Goal: Task Accomplishment & Management: Use online tool/utility

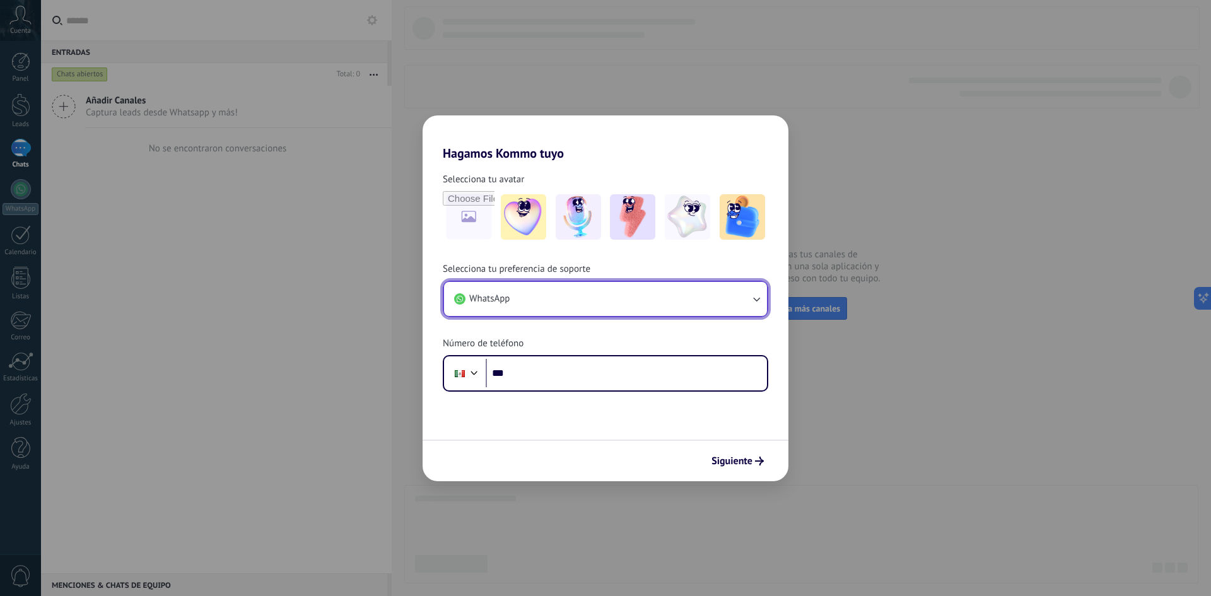
click at [636, 287] on button "WhatsApp" at bounding box center [605, 299] width 323 height 34
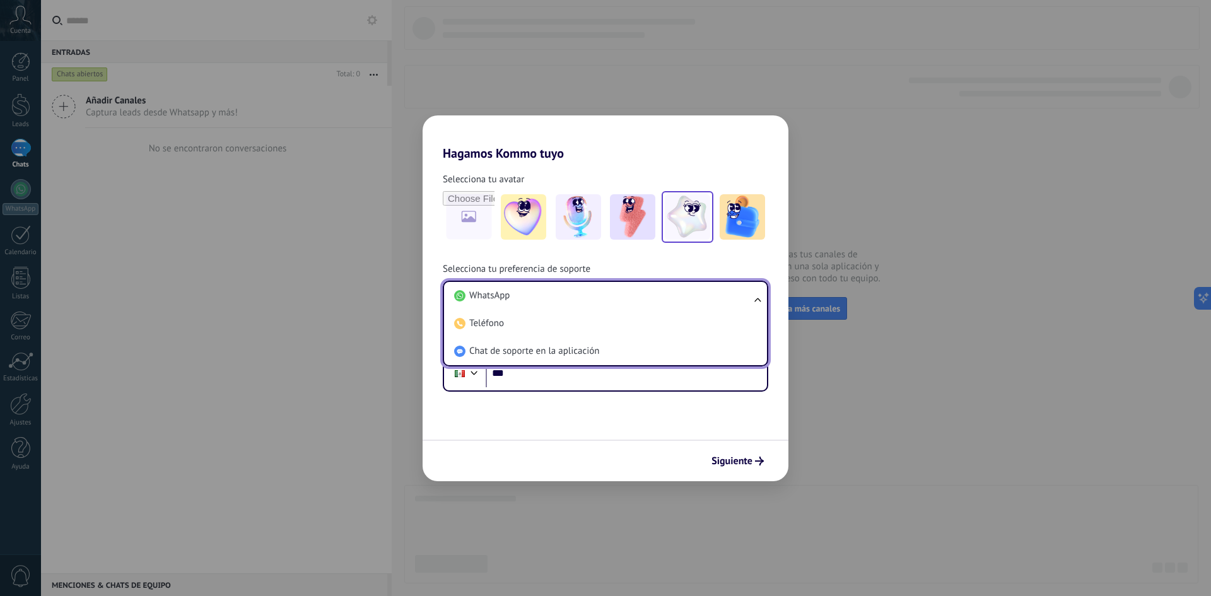
click at [691, 216] on img at bounding box center [687, 216] width 45 height 45
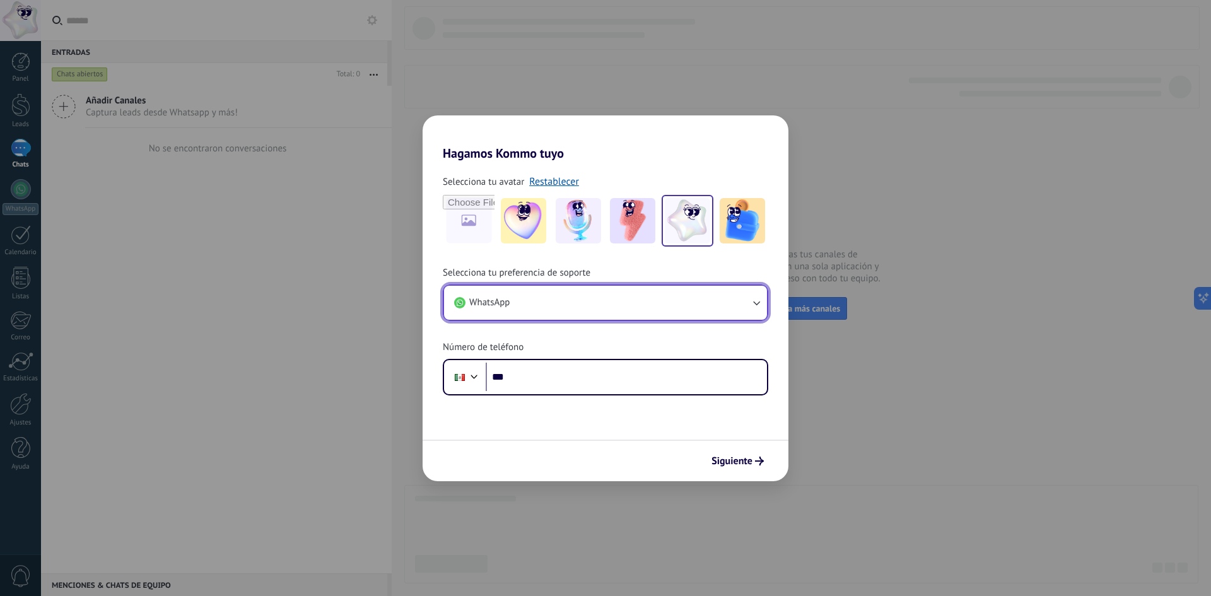
click at [591, 305] on button "WhatsApp" at bounding box center [605, 303] width 323 height 34
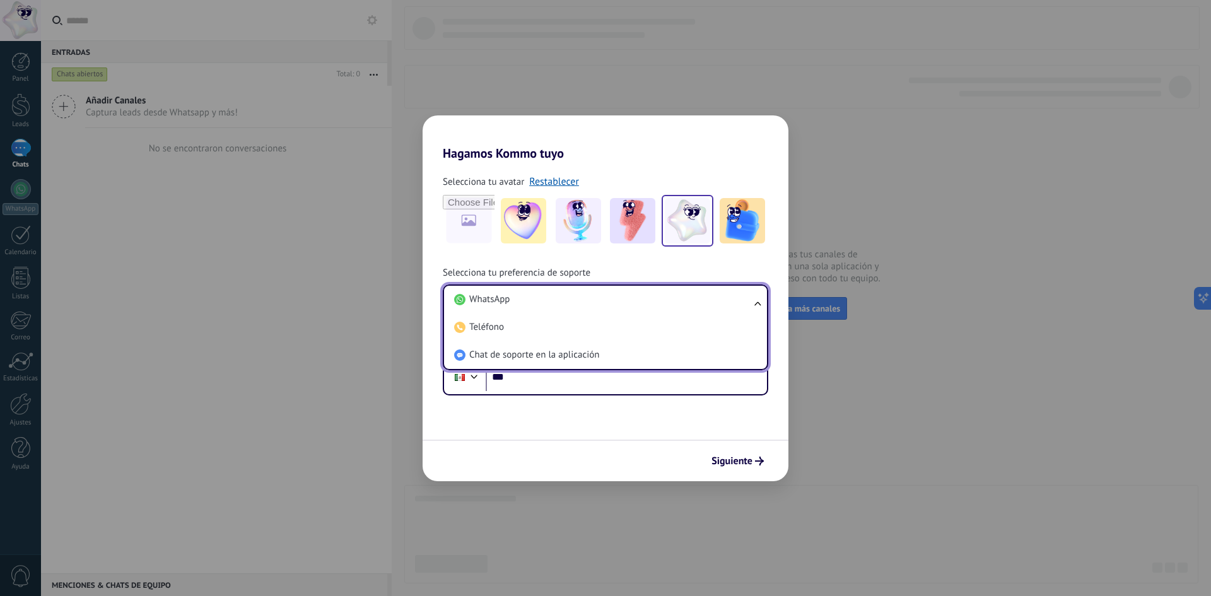
click at [591, 305] on li "WhatsApp" at bounding box center [603, 300] width 308 height 28
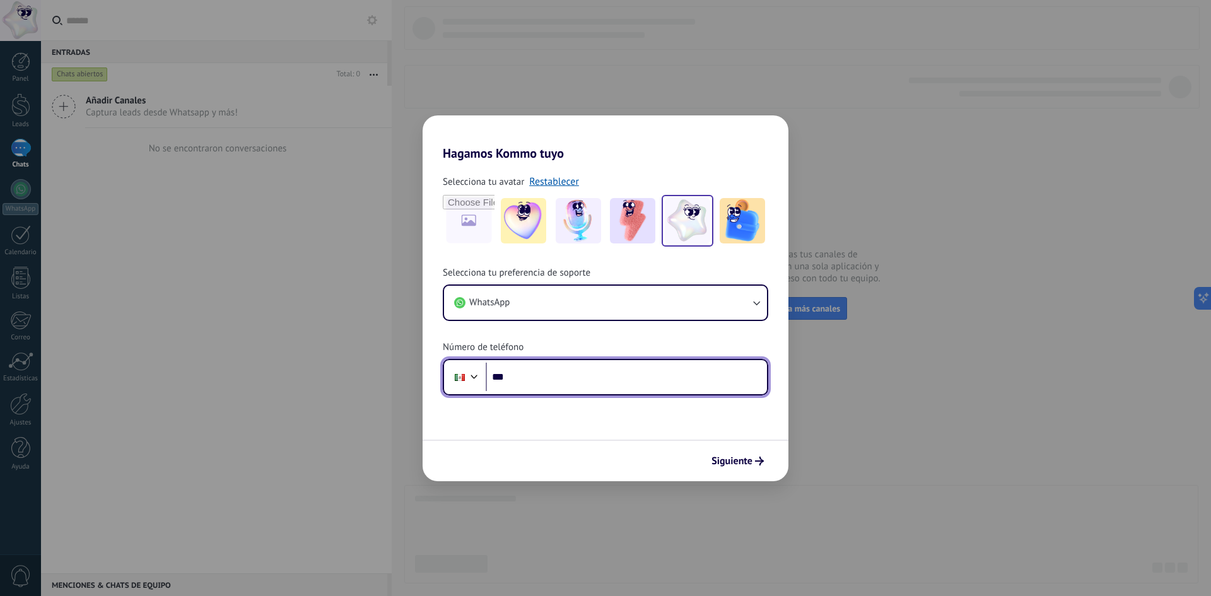
click at [582, 376] on input "***" at bounding box center [625, 377] width 281 height 29
type input "**********"
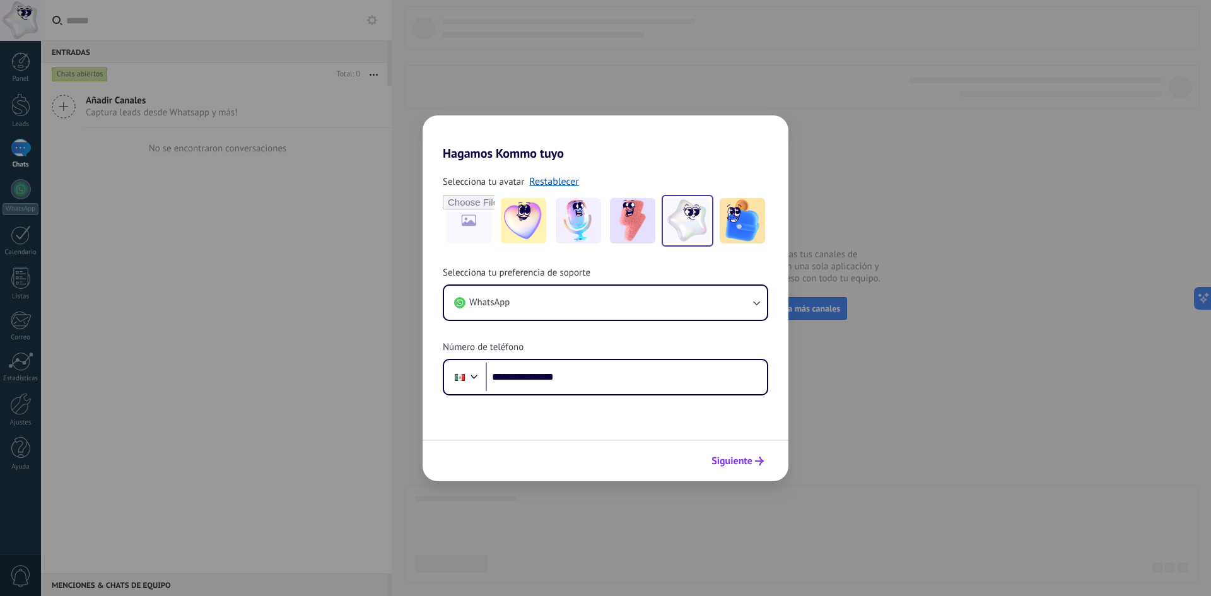
click at [736, 457] on span "Siguiente" at bounding box center [731, 460] width 41 height 9
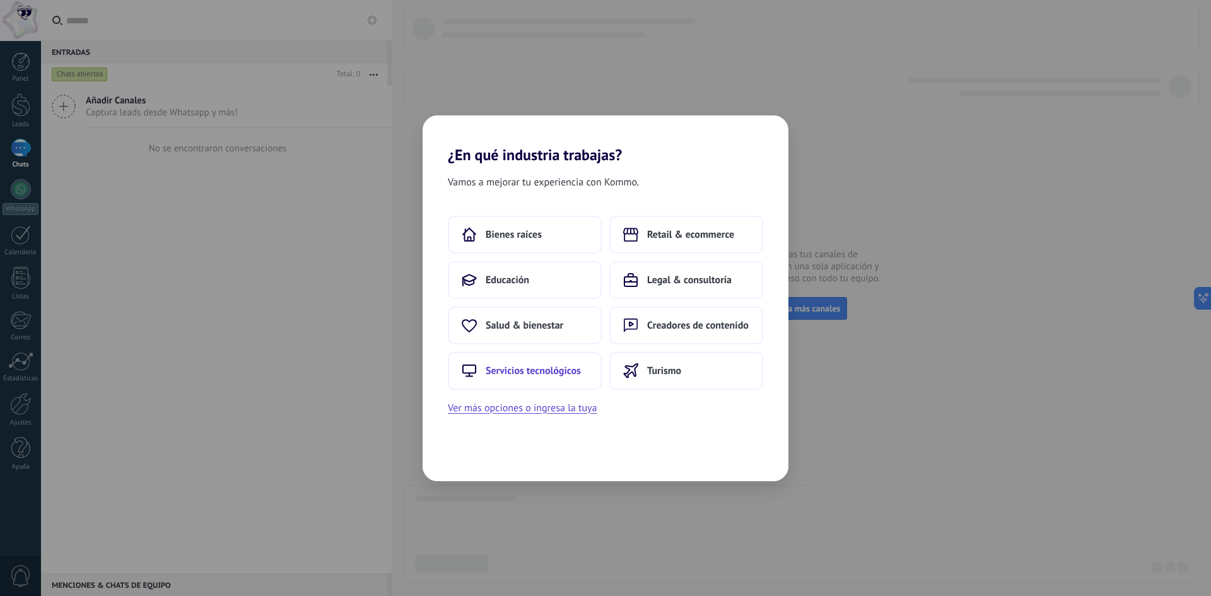
click at [542, 375] on span "Servicios tecnológicos" at bounding box center [532, 370] width 95 height 13
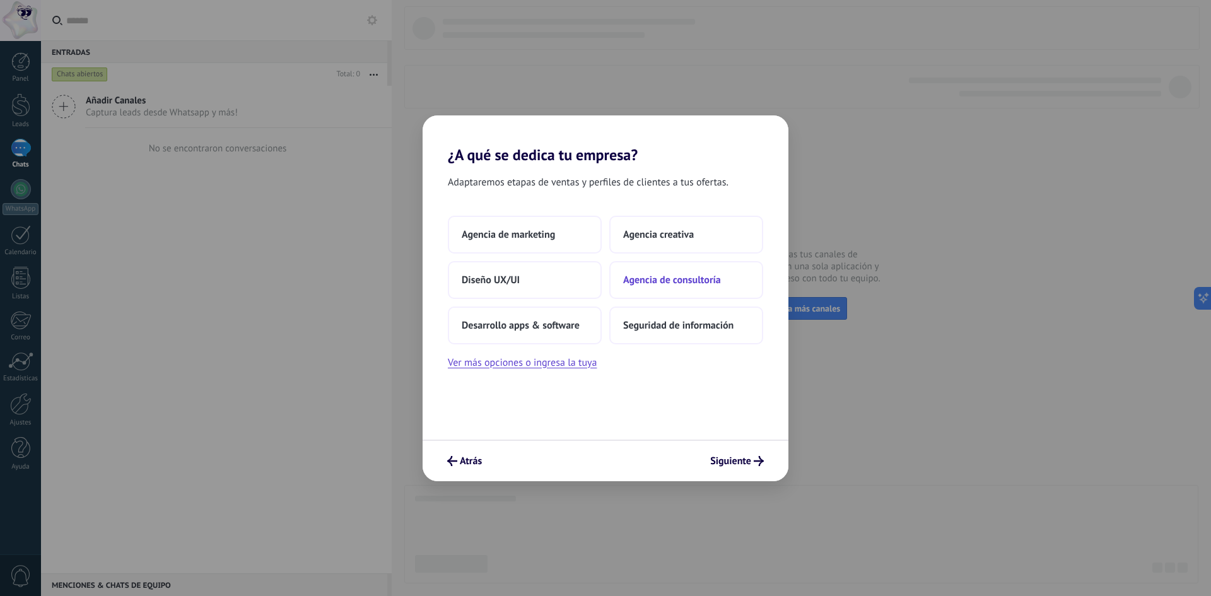
click at [670, 286] on button "Agencia de consultoría" at bounding box center [686, 280] width 154 height 38
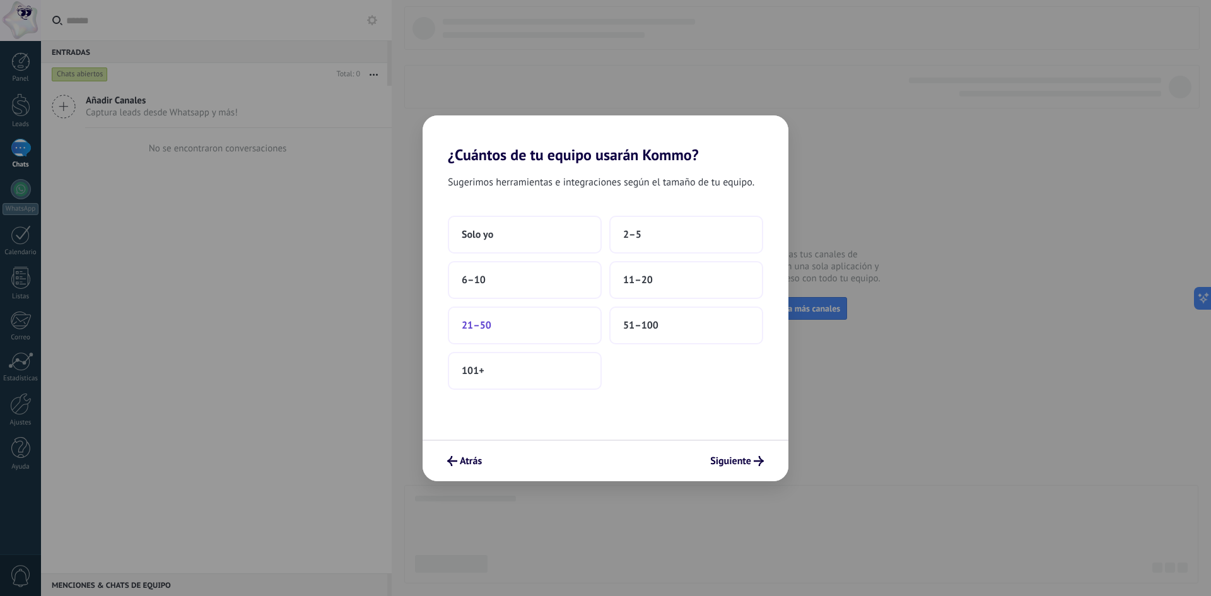
click at [571, 323] on button "21–50" at bounding box center [525, 325] width 154 height 38
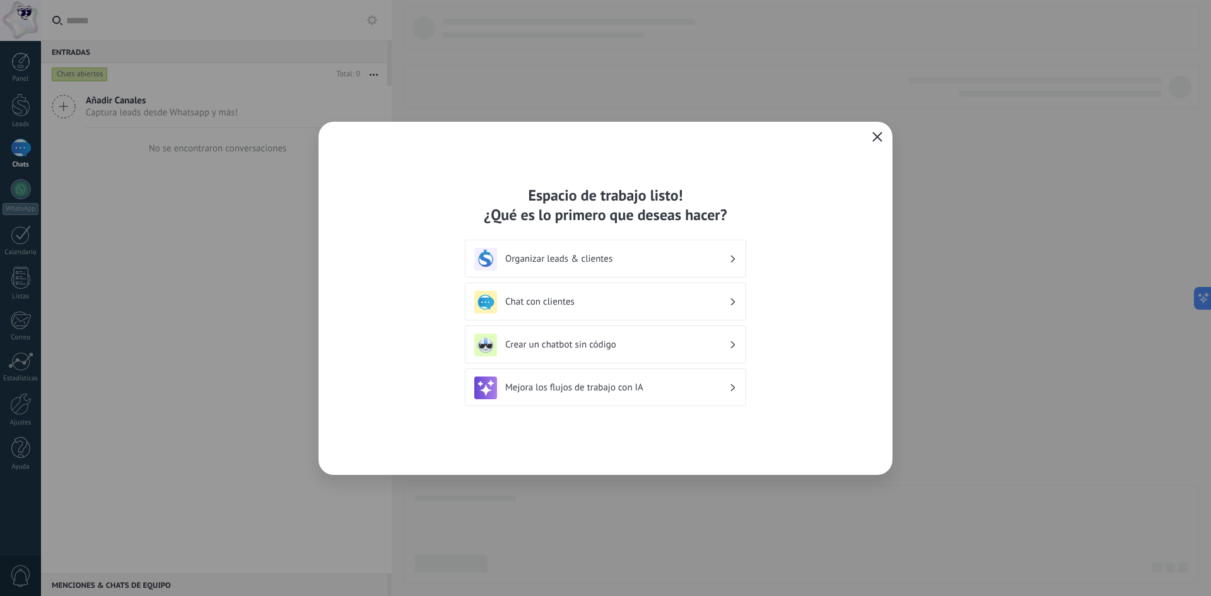
click at [605, 305] on h3 "Chat con clientes" at bounding box center [617, 302] width 224 height 12
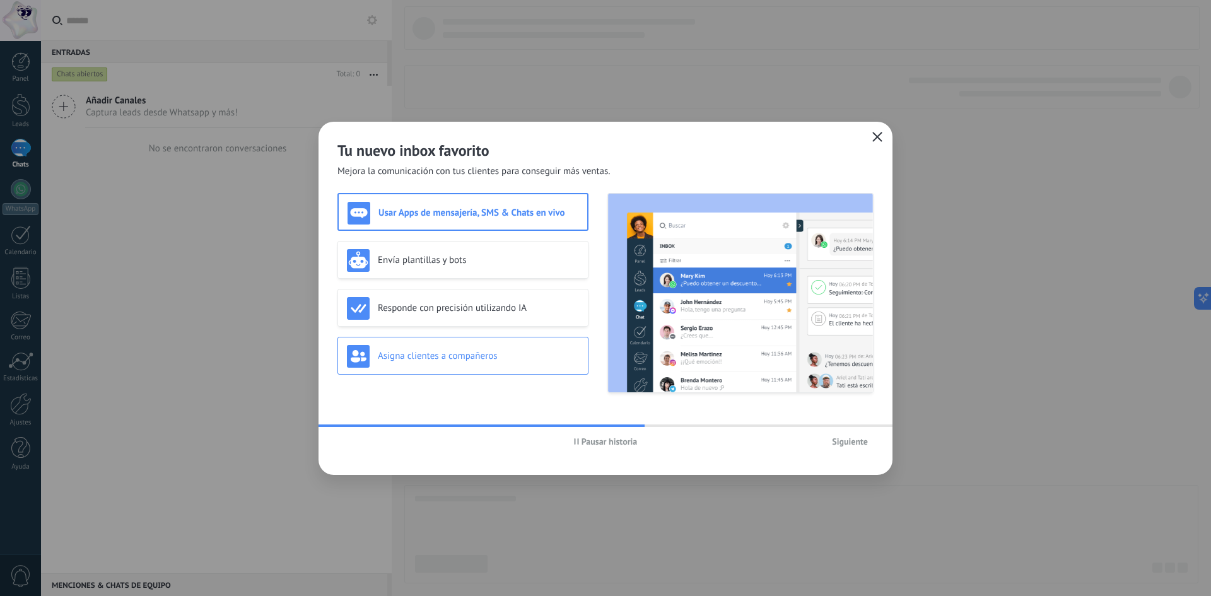
click at [520, 366] on div "Asigna clientes a compañeros" at bounding box center [463, 356] width 232 height 23
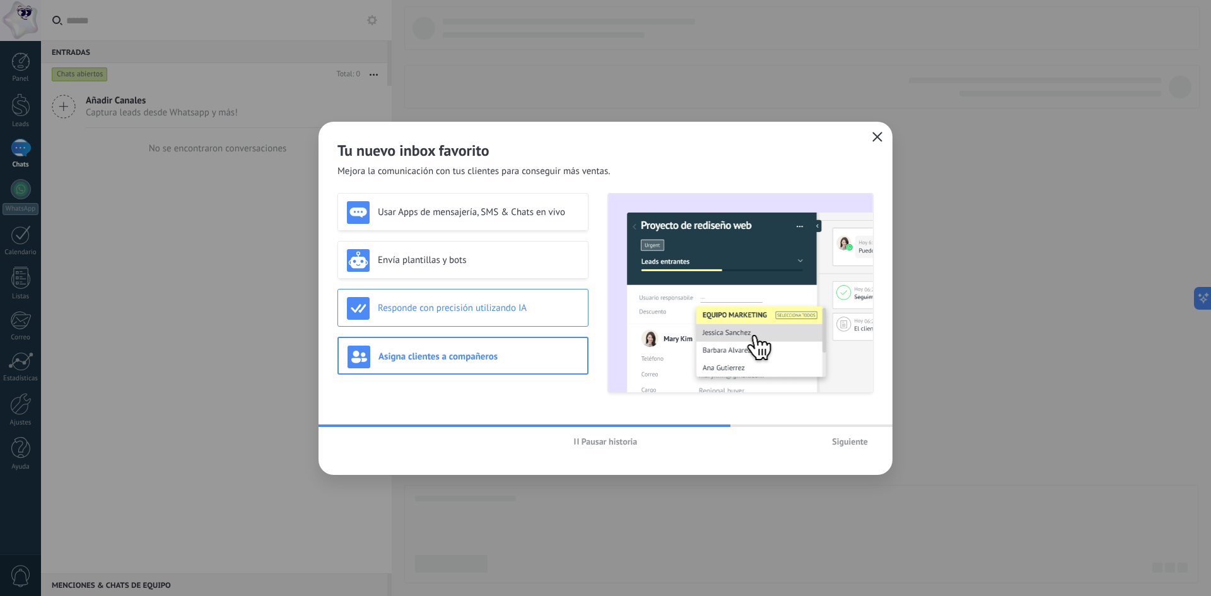
click at [501, 311] on h3 "Responde con precisión utilizando IA" at bounding box center [478, 308] width 201 height 12
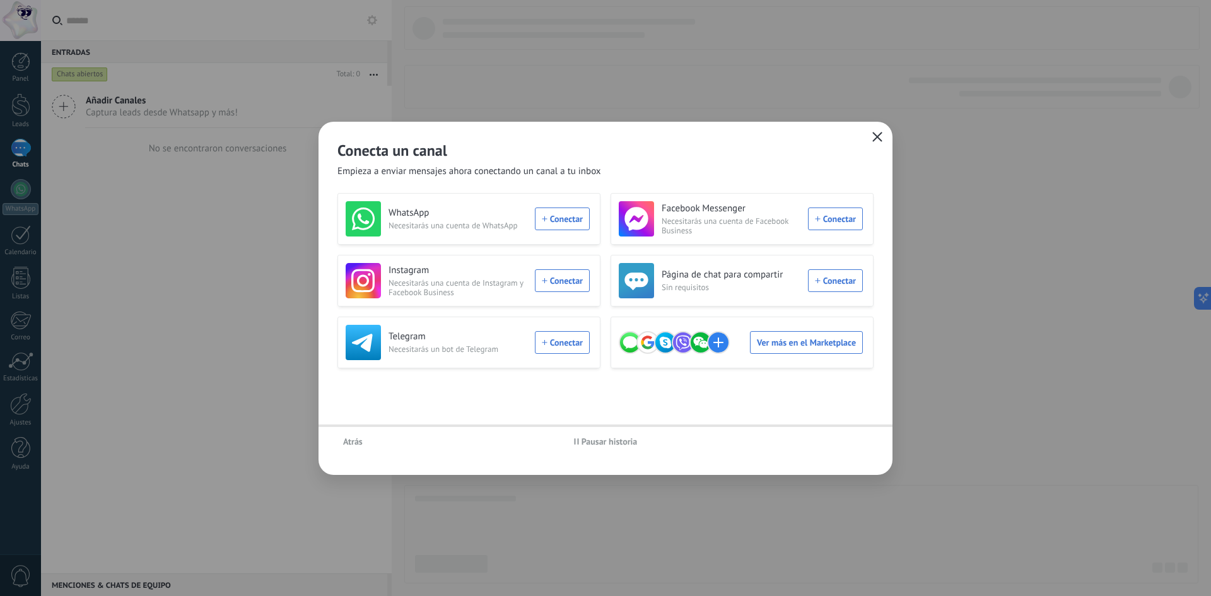
click at [852, 447] on div "Atrás Pausar historia" at bounding box center [605, 441] width 574 height 29
click at [557, 224] on div "WhatsApp Necesitarás una cuenta de WhatsApp Conectar" at bounding box center [468, 218] width 244 height 35
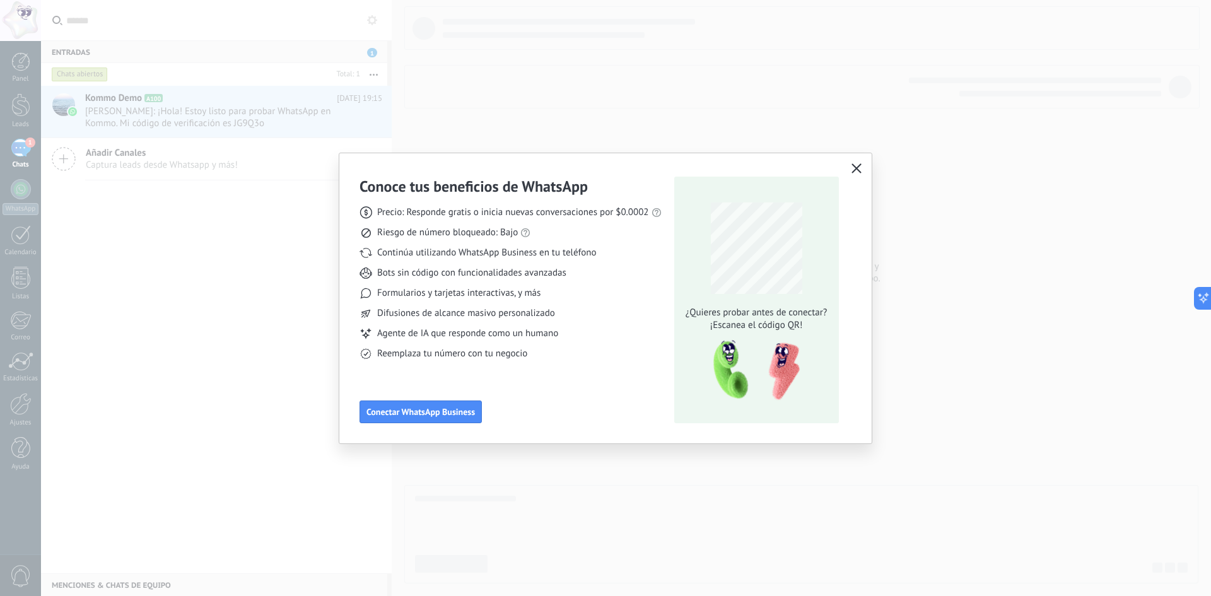
click at [856, 179] on div "Conoce tus beneficios de WhatsApp Precio: Responde gratis o inicia nuevas conve…" at bounding box center [605, 298] width 532 height 290
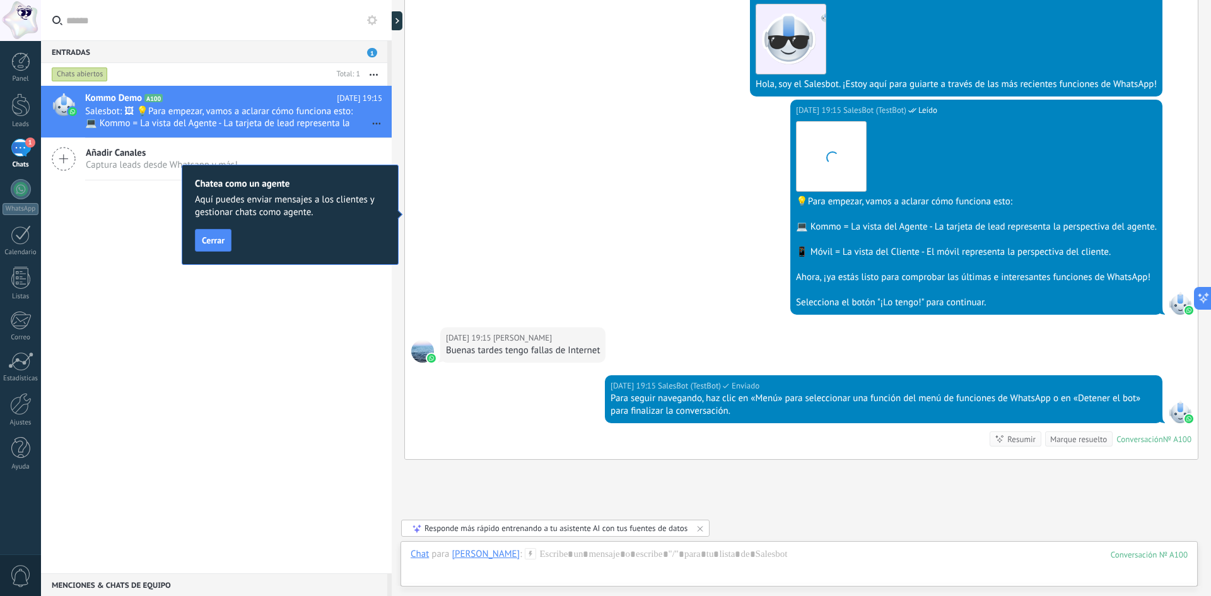
scroll to position [348, 0]
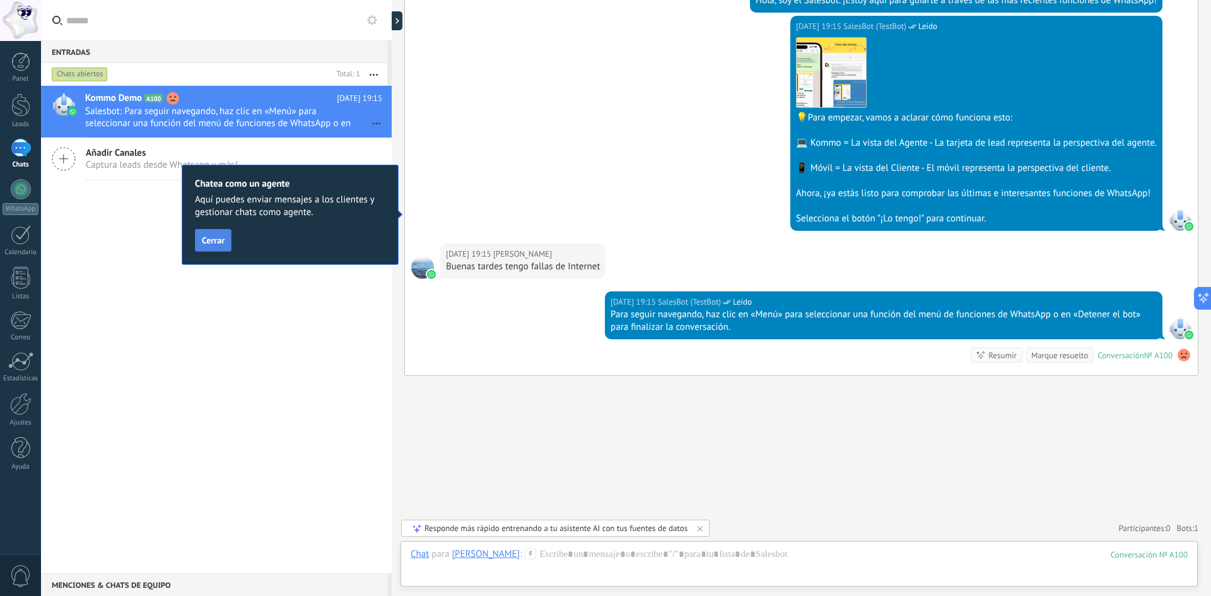
click at [221, 246] on button "Cerrar" at bounding box center [213, 240] width 37 height 23
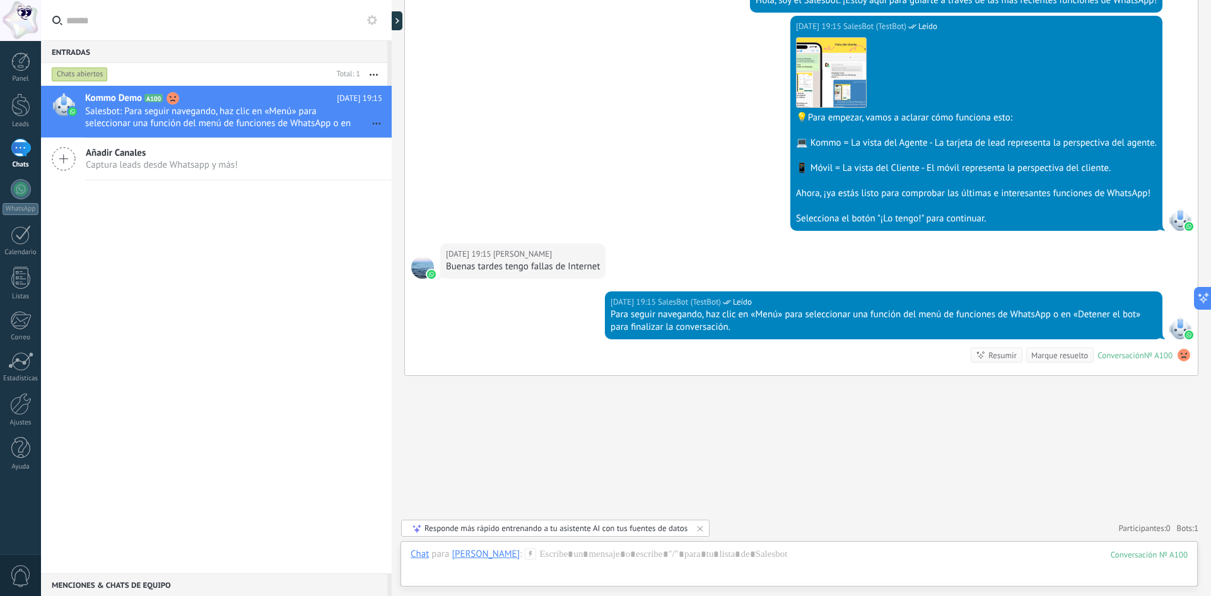
click at [1069, 360] on div "Marque resuelto" at bounding box center [1059, 355] width 57 height 12
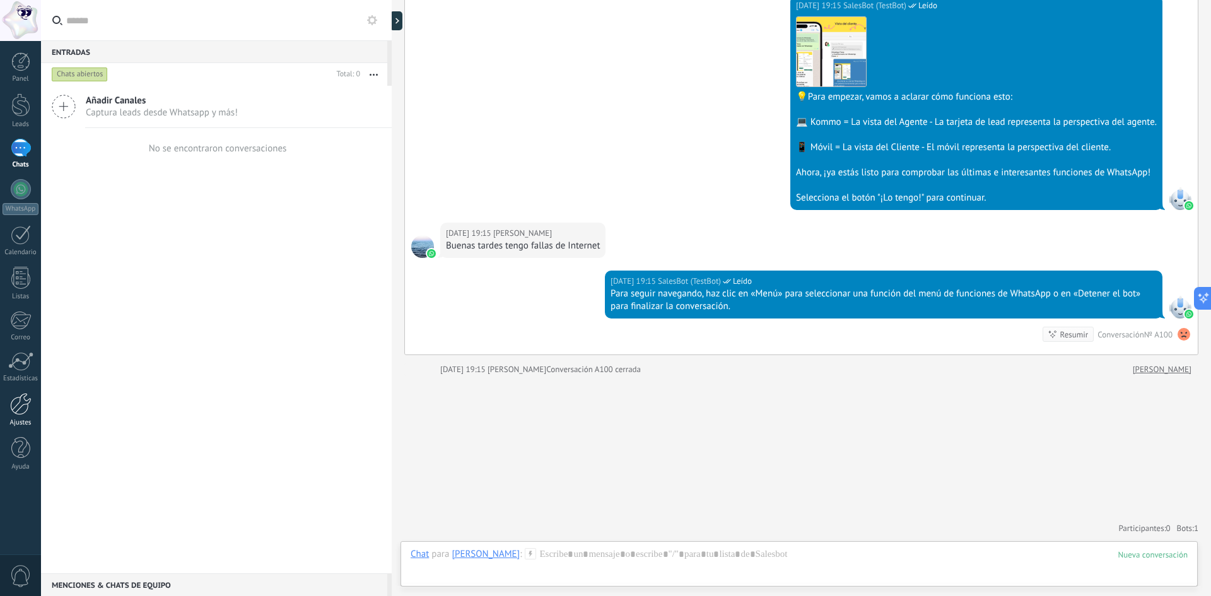
click at [26, 414] on div at bounding box center [20, 404] width 21 height 22
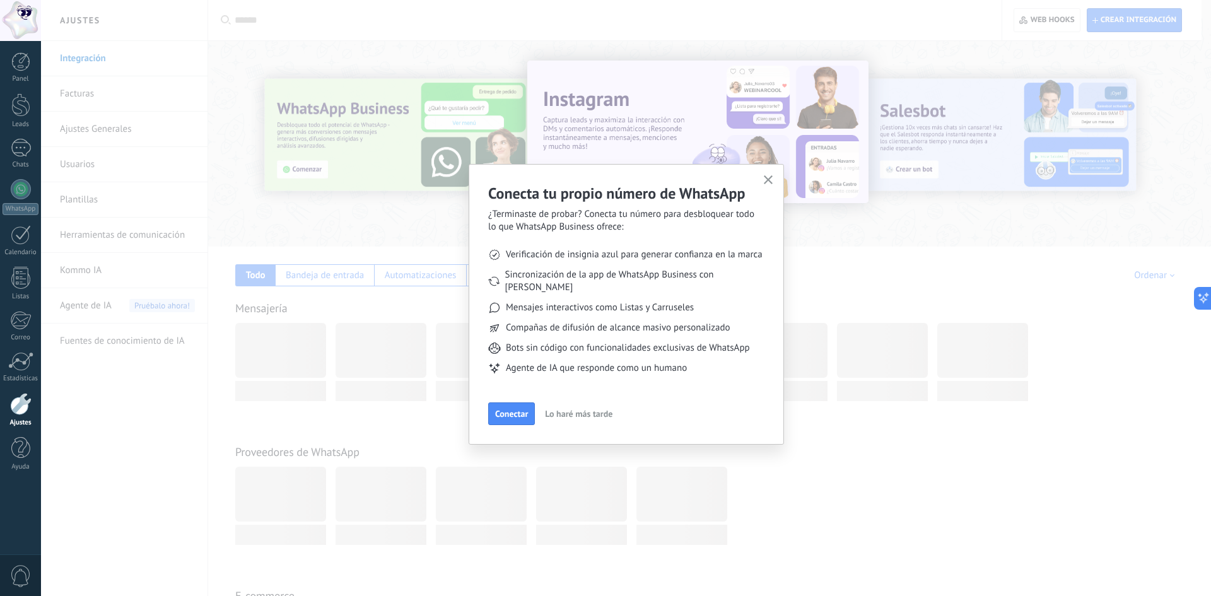
click at [765, 180] on icon "button" at bounding box center [768, 179] width 9 height 9
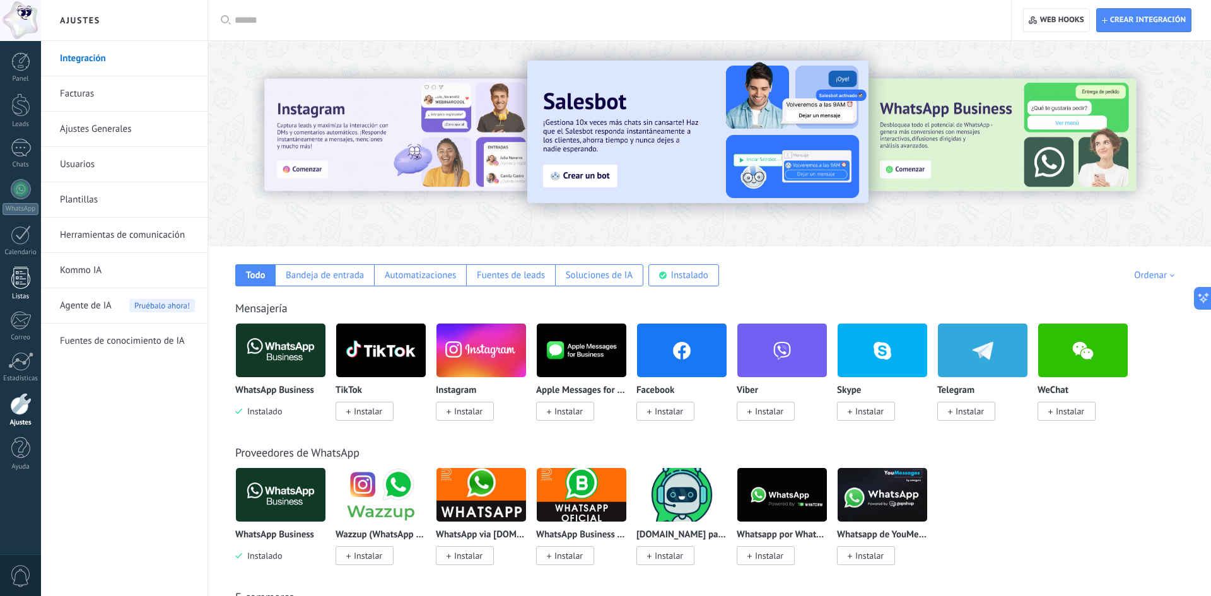
click at [17, 289] on link "Listas" at bounding box center [20, 284] width 41 height 34
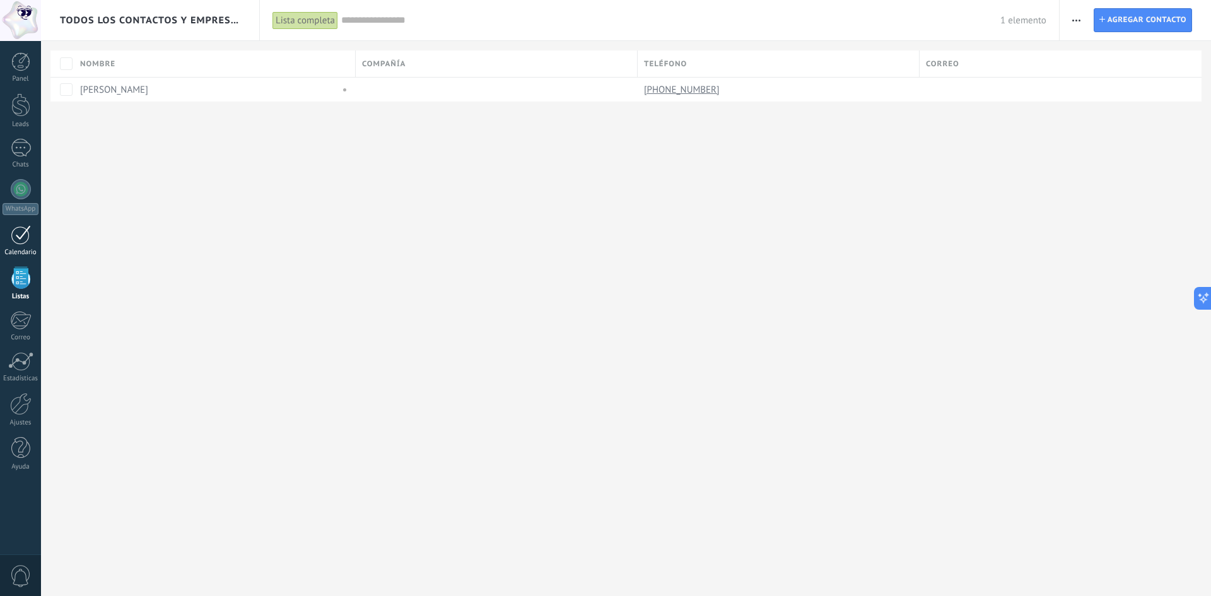
click at [22, 236] on div at bounding box center [21, 235] width 20 height 20
